Goal: Task Accomplishment & Management: Use online tool/utility

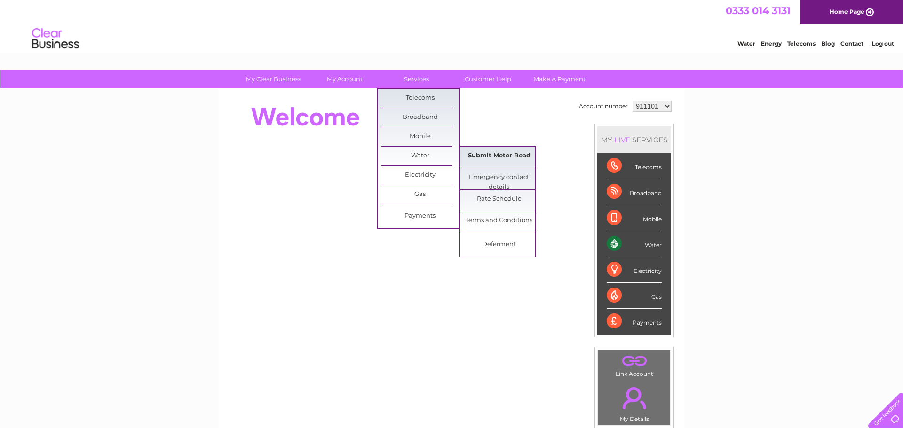
click at [491, 159] on link "Submit Meter Read" at bounding box center [499, 156] width 78 height 19
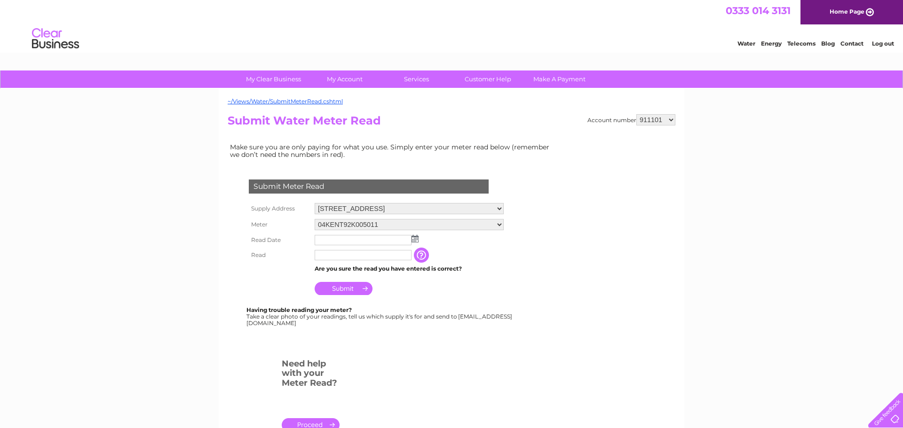
click at [416, 240] on img at bounding box center [414, 239] width 7 height 8
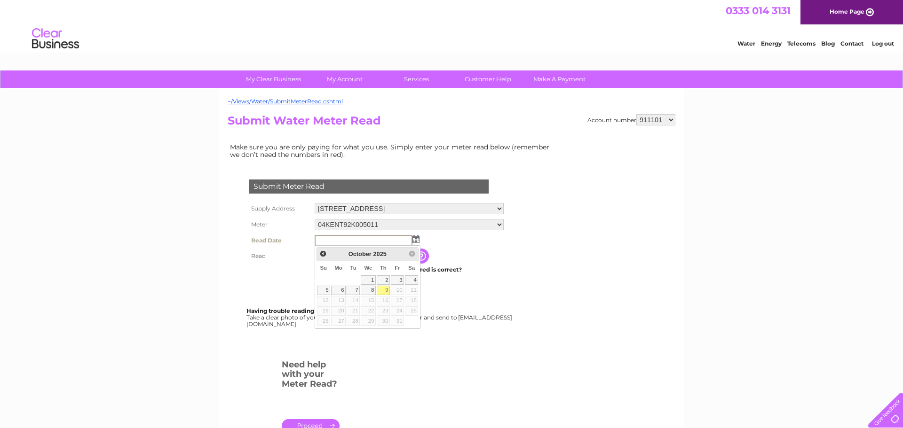
click at [385, 289] on link "9" at bounding box center [383, 290] width 13 height 9
type input "2025/10/09"
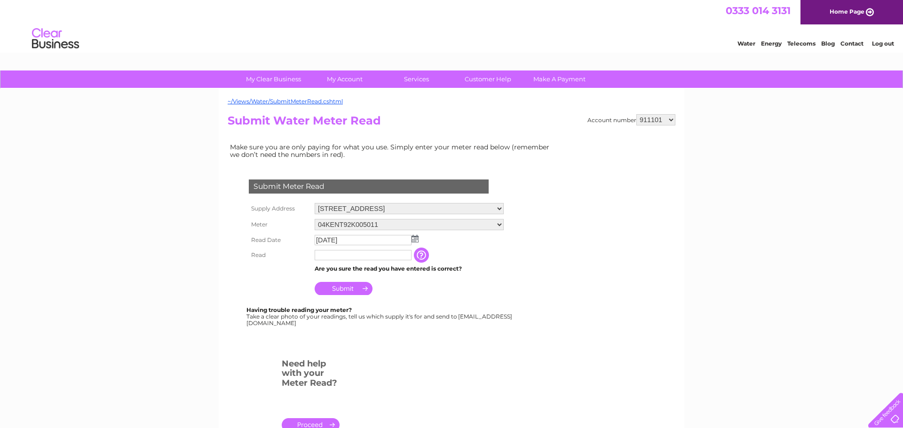
click at [327, 257] on input "text" at bounding box center [363, 255] width 97 height 10
type input "54689"
click at [344, 293] on input "Submit" at bounding box center [344, 288] width 58 height 13
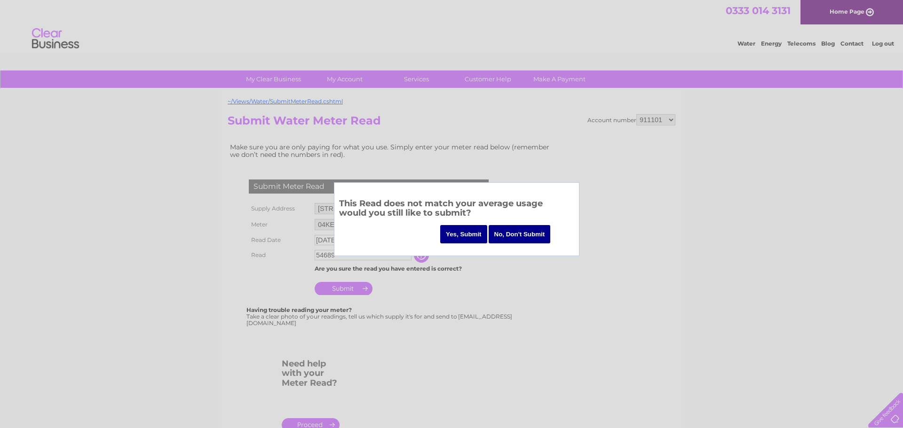
click at [504, 236] on input "No, Don't Submit" at bounding box center [520, 234] width 62 height 18
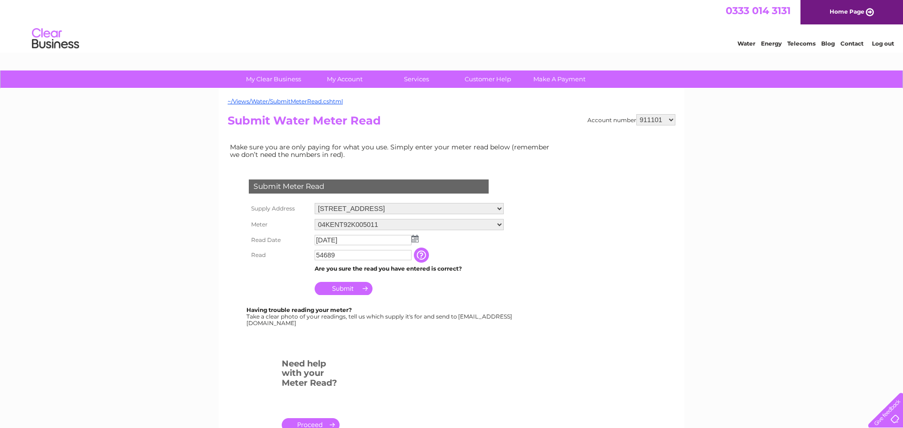
click at [341, 290] on input "Submit" at bounding box center [344, 288] width 58 height 13
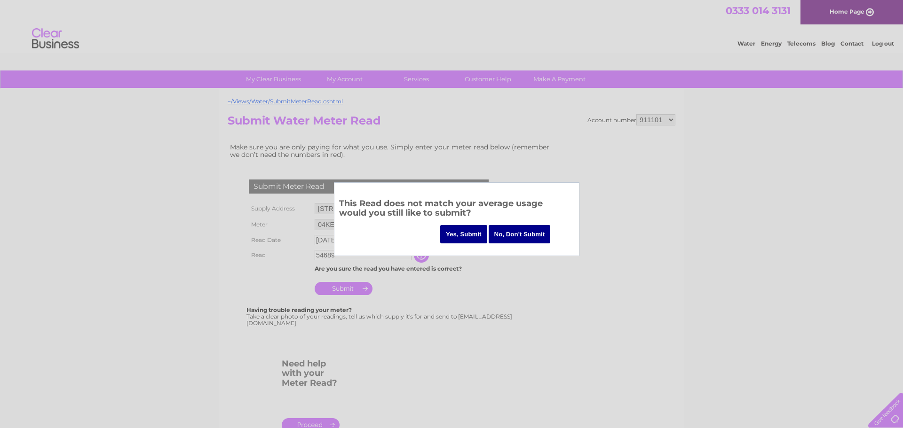
click at [477, 236] on input "Yes, Submit" at bounding box center [463, 234] width 47 height 18
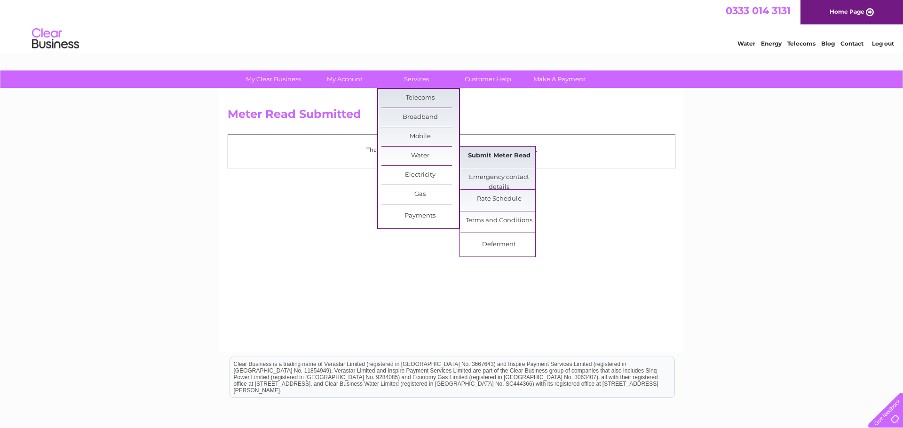
click at [473, 158] on link "Submit Meter Read" at bounding box center [499, 156] width 78 height 19
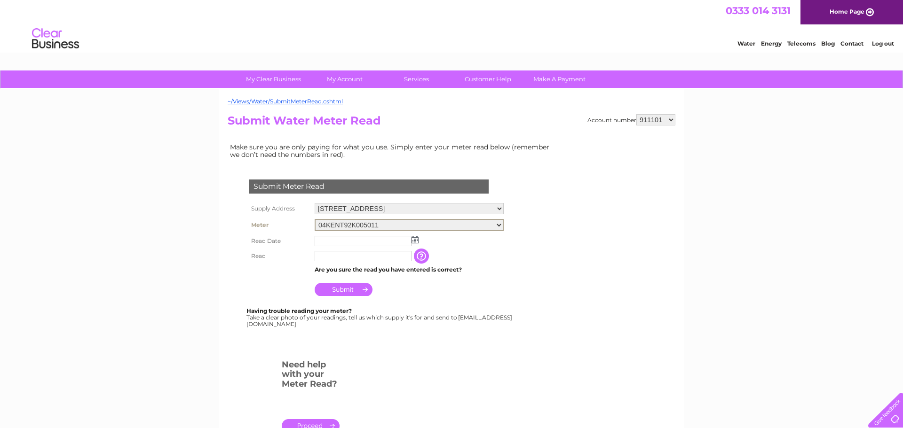
click at [407, 223] on select "04KENT92K005011 06KENT-X92K011208" at bounding box center [409, 225] width 189 height 12
select select "397223"
click at [315, 219] on select "04KENT92K005011 06KENT-X92K011208" at bounding box center [409, 225] width 189 height 12
click at [416, 241] on img at bounding box center [414, 239] width 7 height 8
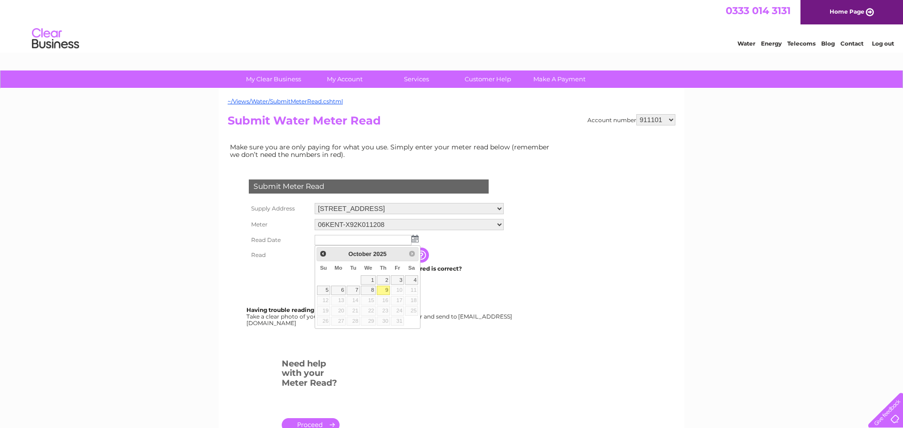
click at [384, 290] on link "9" at bounding box center [383, 290] width 13 height 9
type input "2025/10/09"
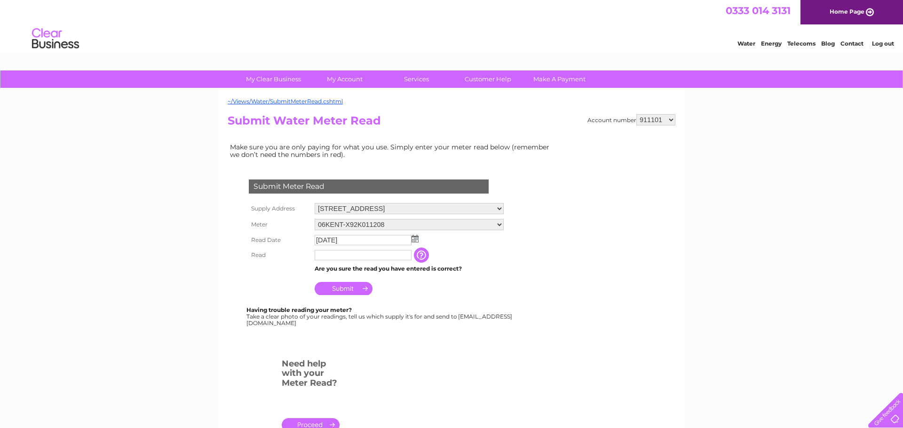
click at [352, 253] on input "text" at bounding box center [363, 255] width 97 height 10
type input "60788"
click at [344, 290] on input "Submit" at bounding box center [344, 289] width 58 height 13
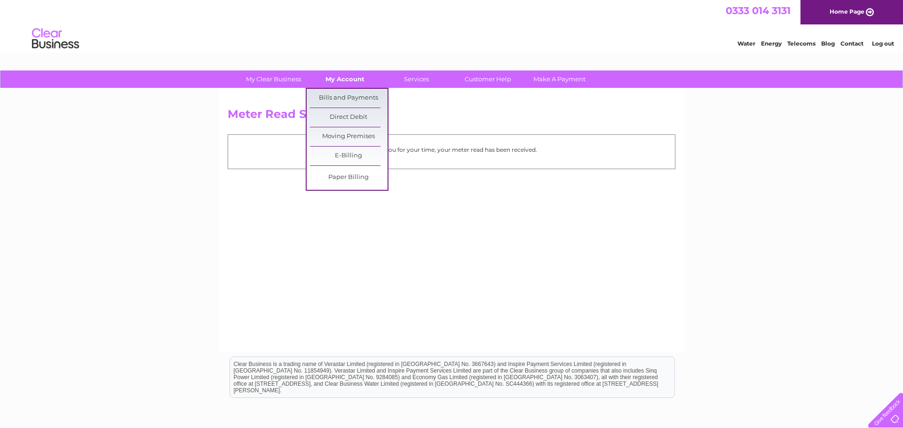
click at [350, 81] on link "My Account" at bounding box center [345, 79] width 78 height 17
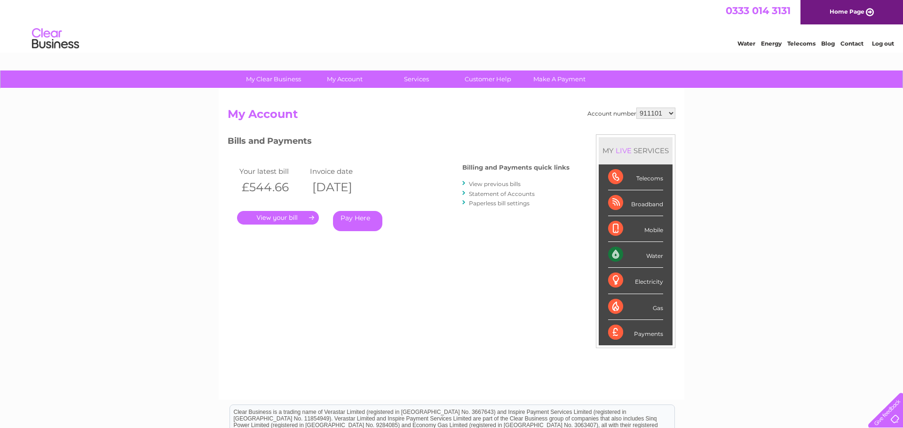
click at [493, 181] on link "View previous bills" at bounding box center [495, 184] width 52 height 7
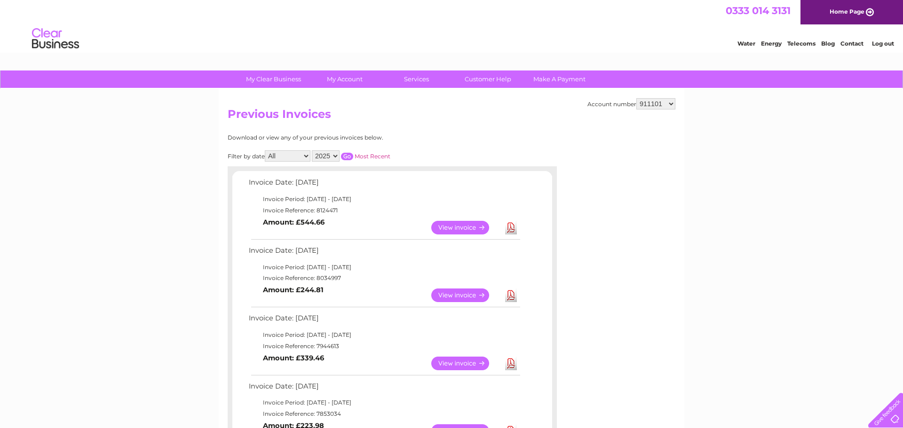
click at [331, 155] on select "2025 2024 2023 2022" at bounding box center [326, 155] width 28 height 11
select select "2024"
click at [312, 150] on select "2025 2024 2023 2022" at bounding box center [326, 155] width 28 height 11
click at [344, 156] on input "button" at bounding box center [347, 157] width 12 height 8
